Goal: Information Seeking & Learning: Learn about a topic

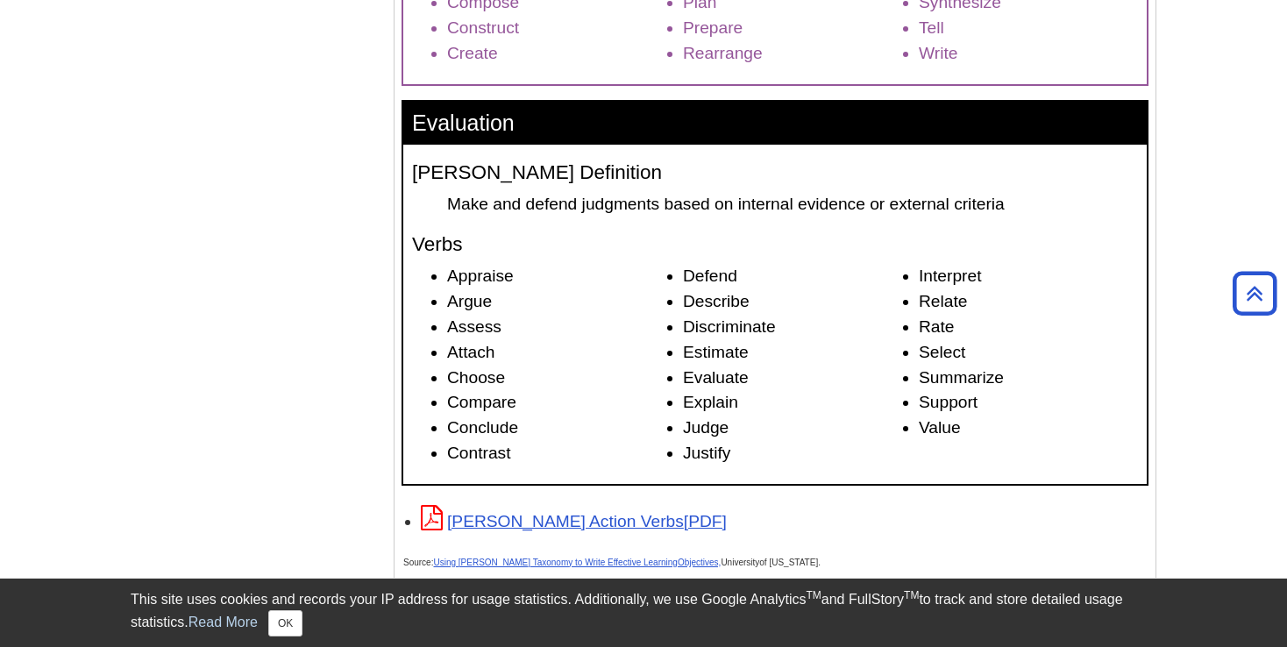
scroll to position [3055, 0]
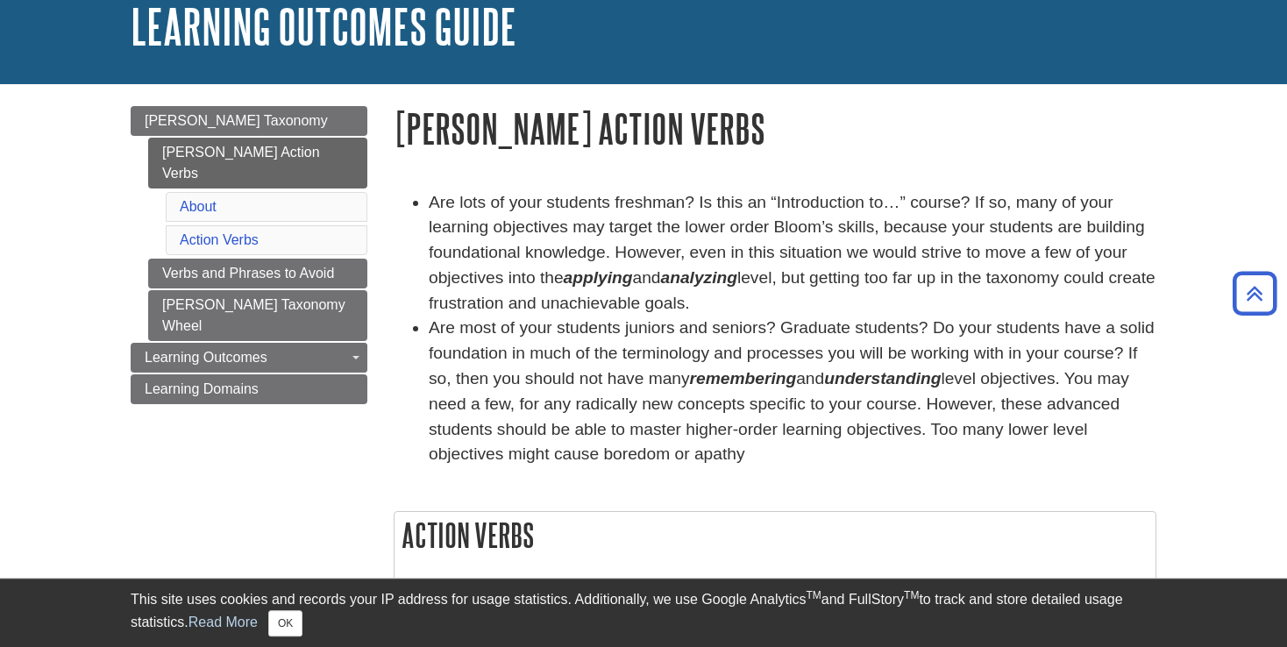
scroll to position [92, 0]
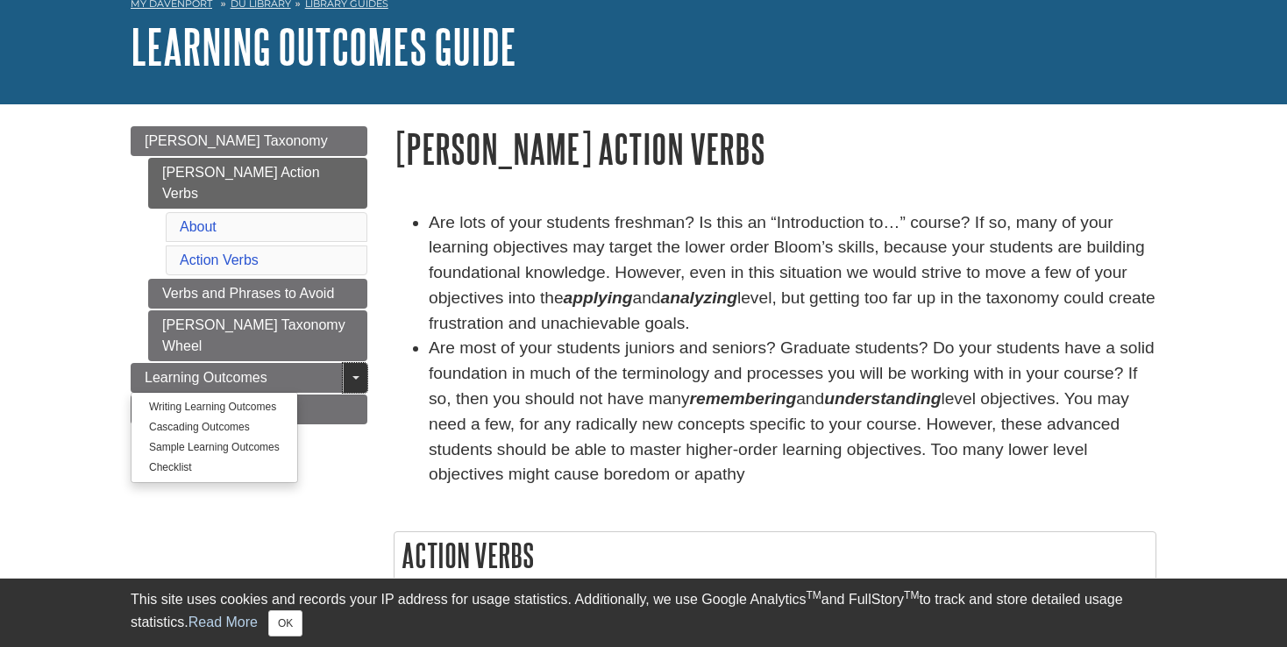
click at [353, 376] on span "Guide Page Menu" at bounding box center [356, 378] width 7 height 4
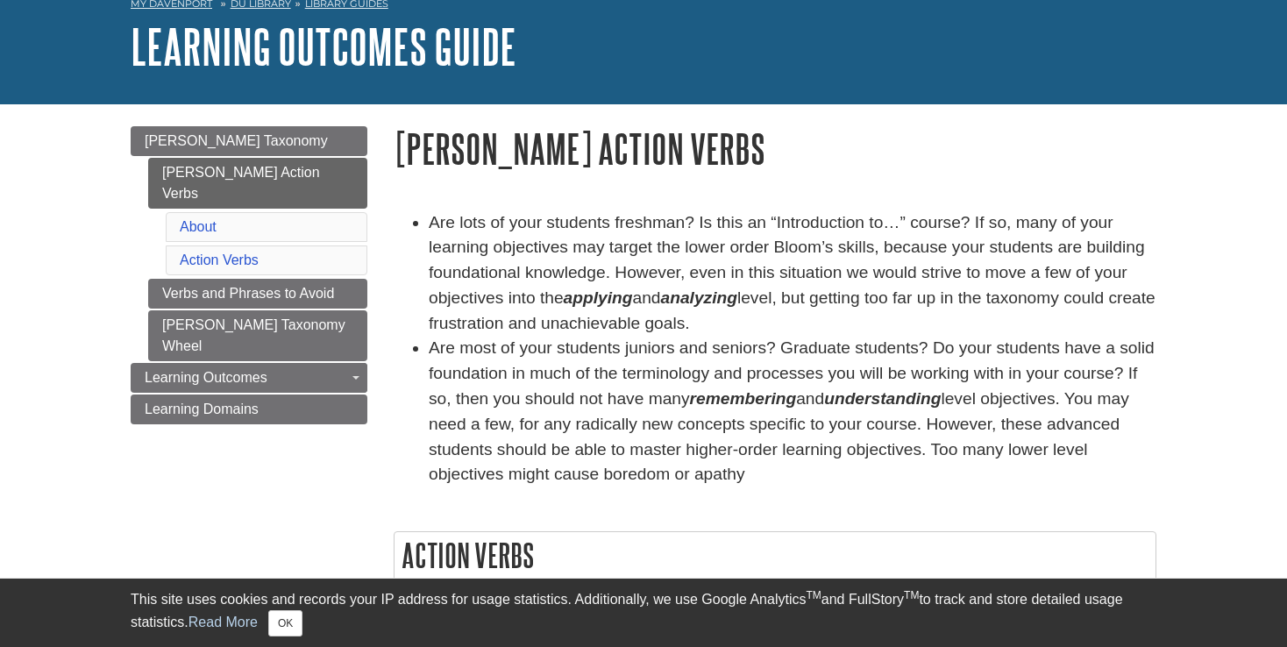
click at [514, 339] on li "Are most of your students juniors and seniors? Graduate students? Do your stude…" at bounding box center [793, 412] width 728 height 152
click at [364, 363] on link "Toggle Dropdown" at bounding box center [355, 378] width 25 height 30
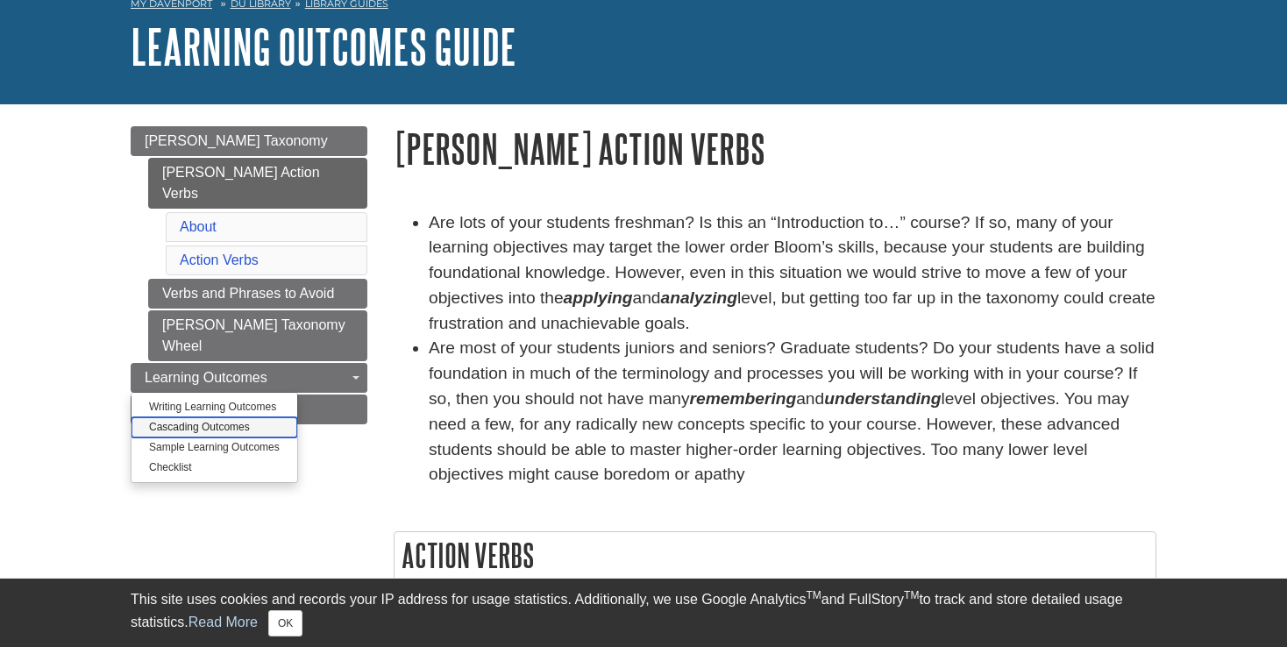
click at [246, 417] on link "Cascading Outcomes" at bounding box center [215, 427] width 166 height 20
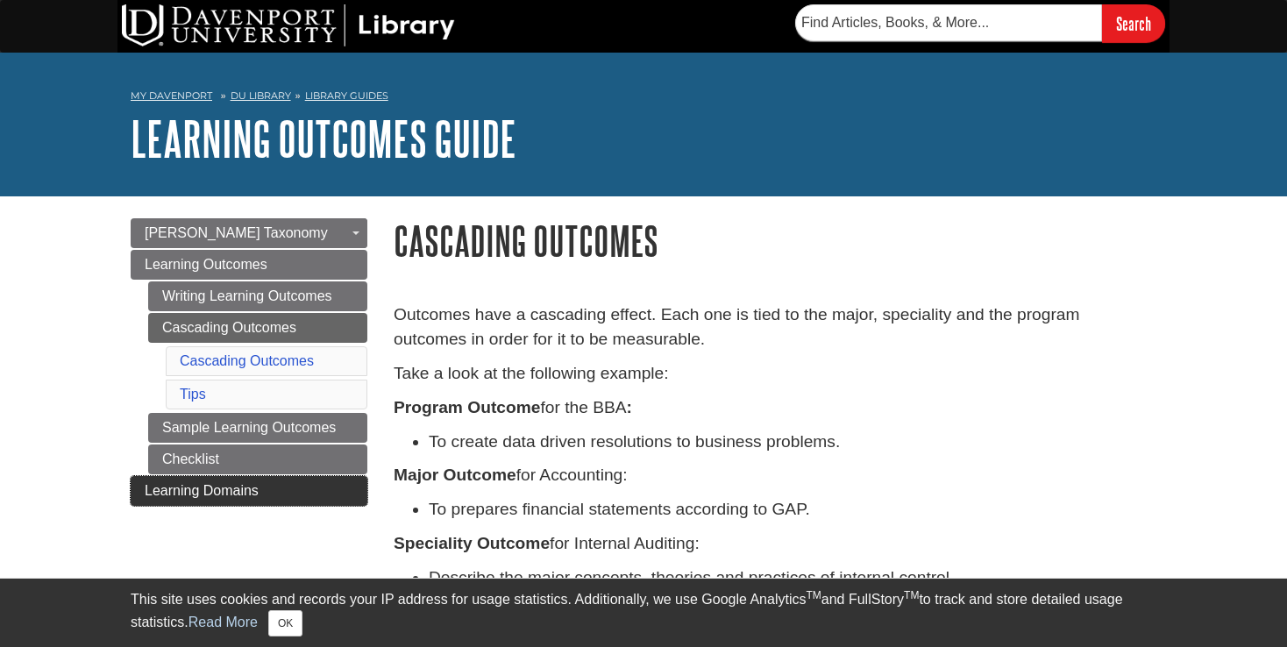
click at [213, 492] on span "Learning Domains" at bounding box center [202, 490] width 114 height 15
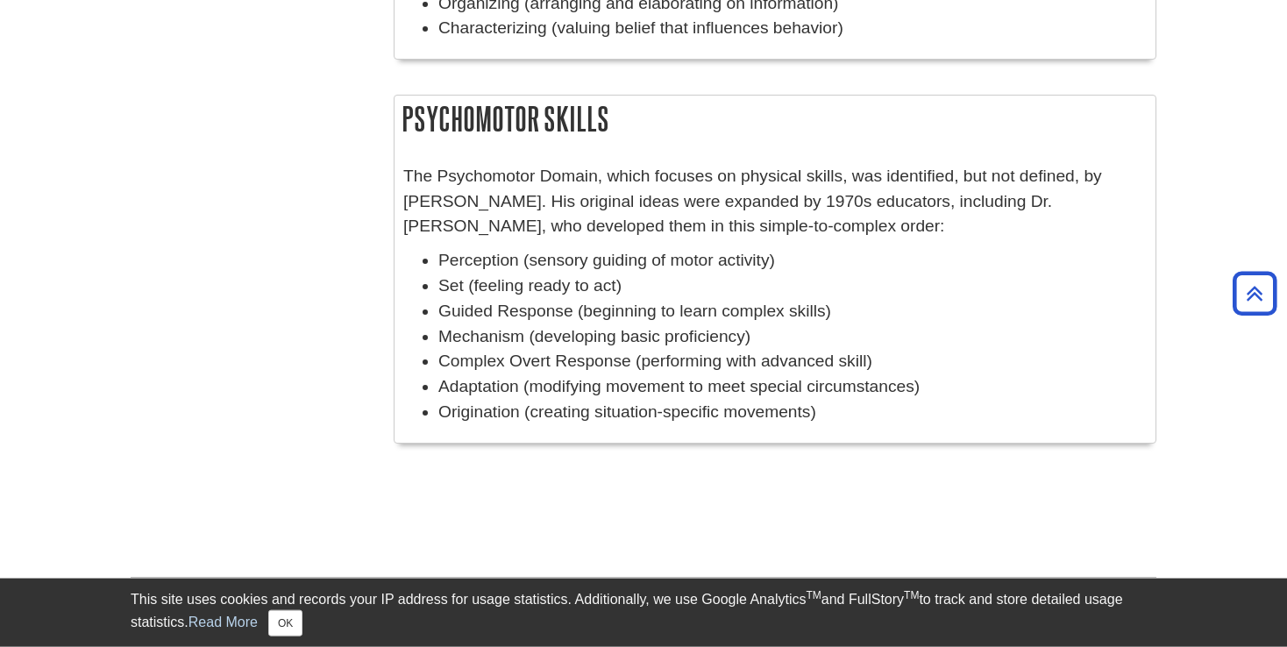
scroll to position [1481, 0]
